Goal: Task Accomplishment & Management: Manage account settings

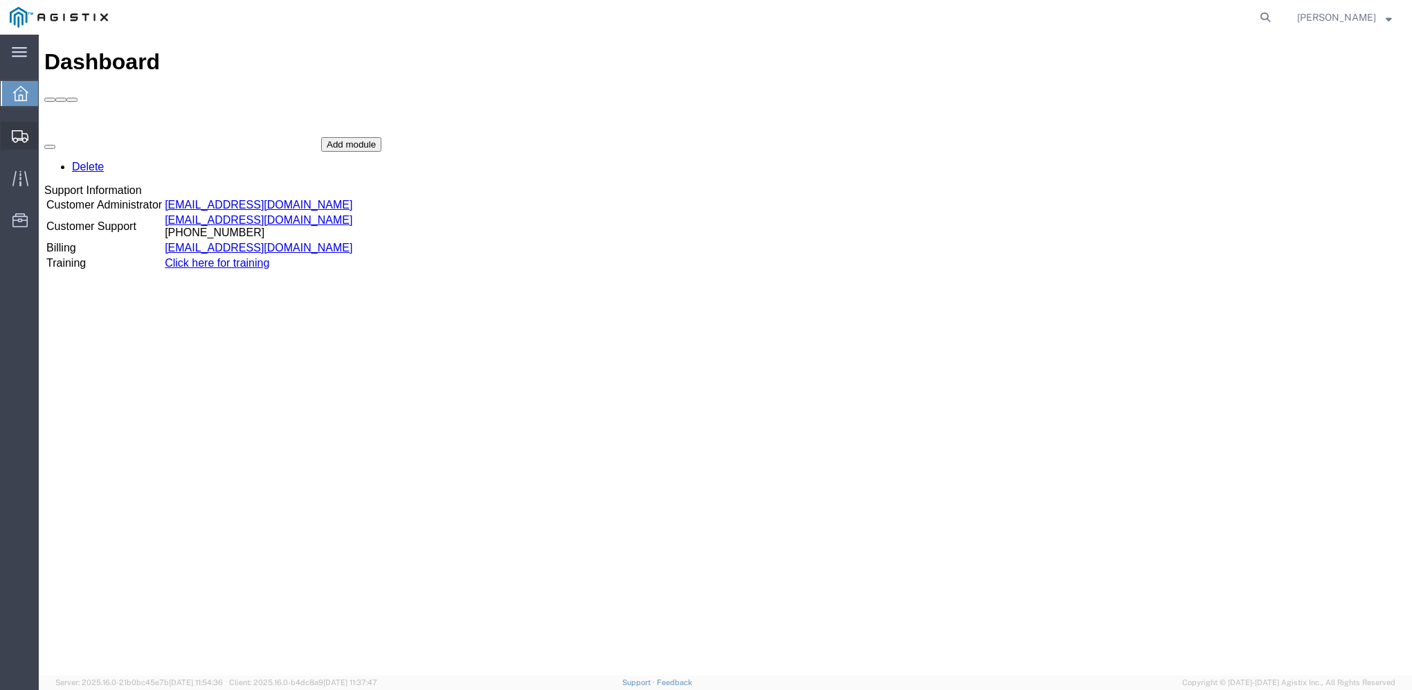
click at [14, 141] on icon at bounding box center [20, 136] width 17 height 12
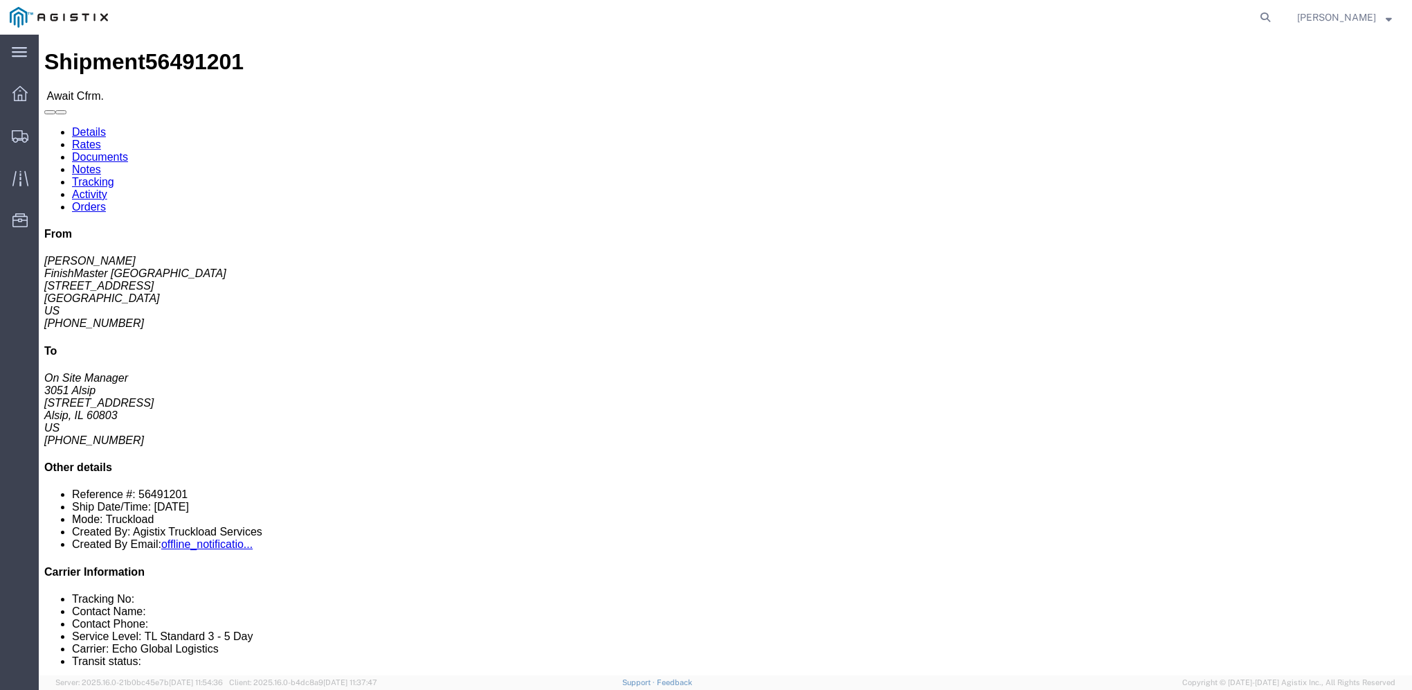
click link "Rates"
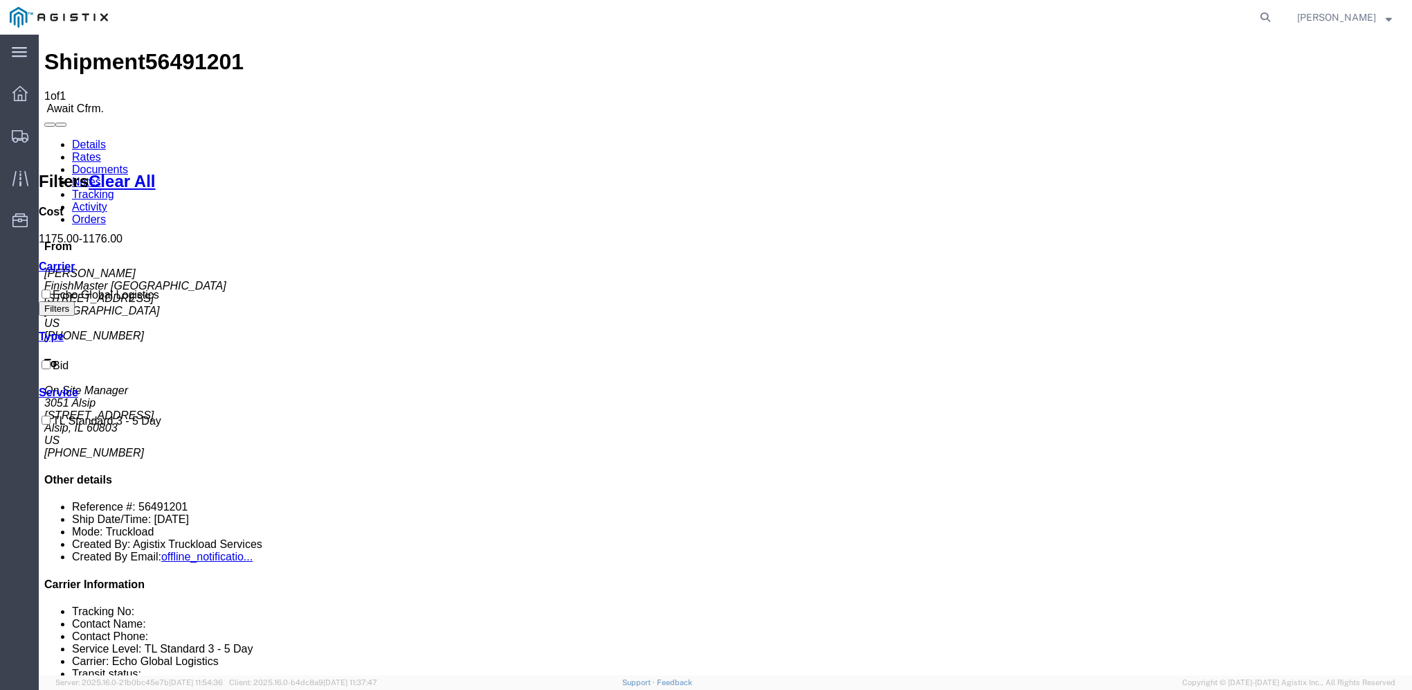
click at [88, 138] on link "Details" at bounding box center [89, 144] width 34 height 12
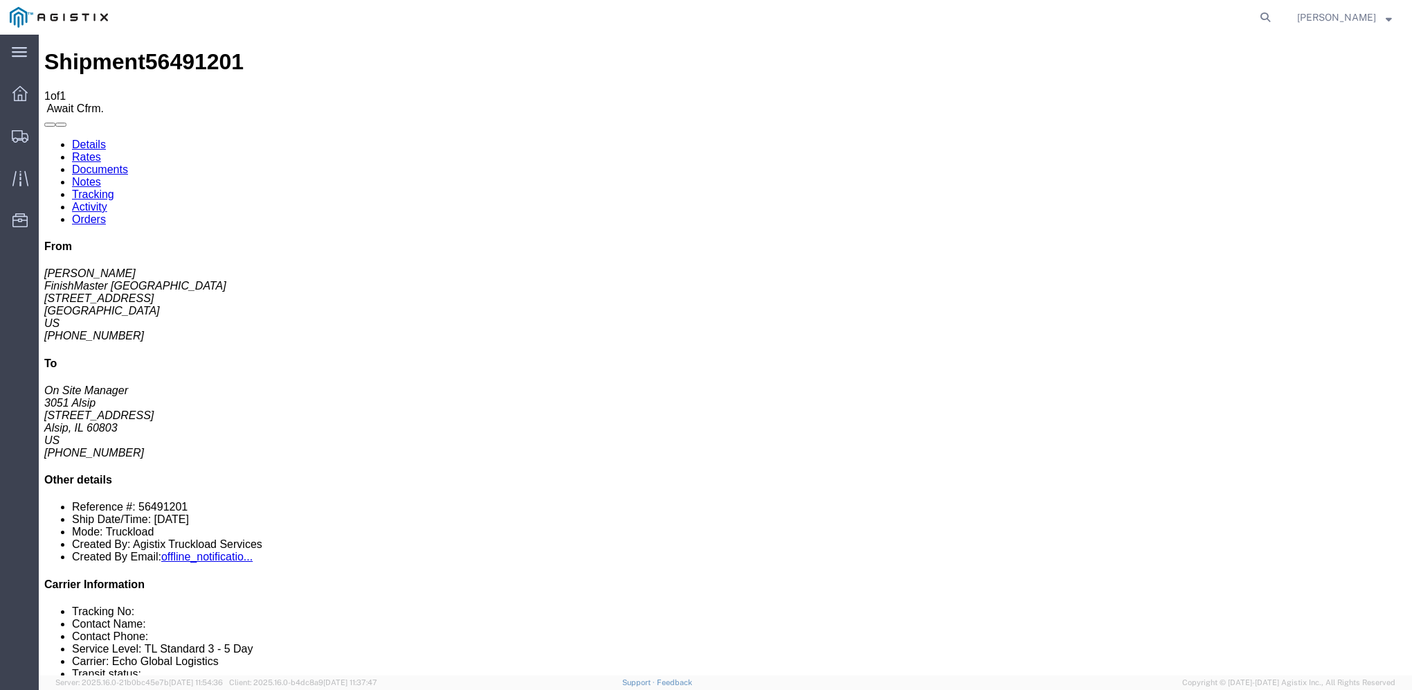
click link "Details"
click link "Documents"
